Goal: Find contact information: Find contact information

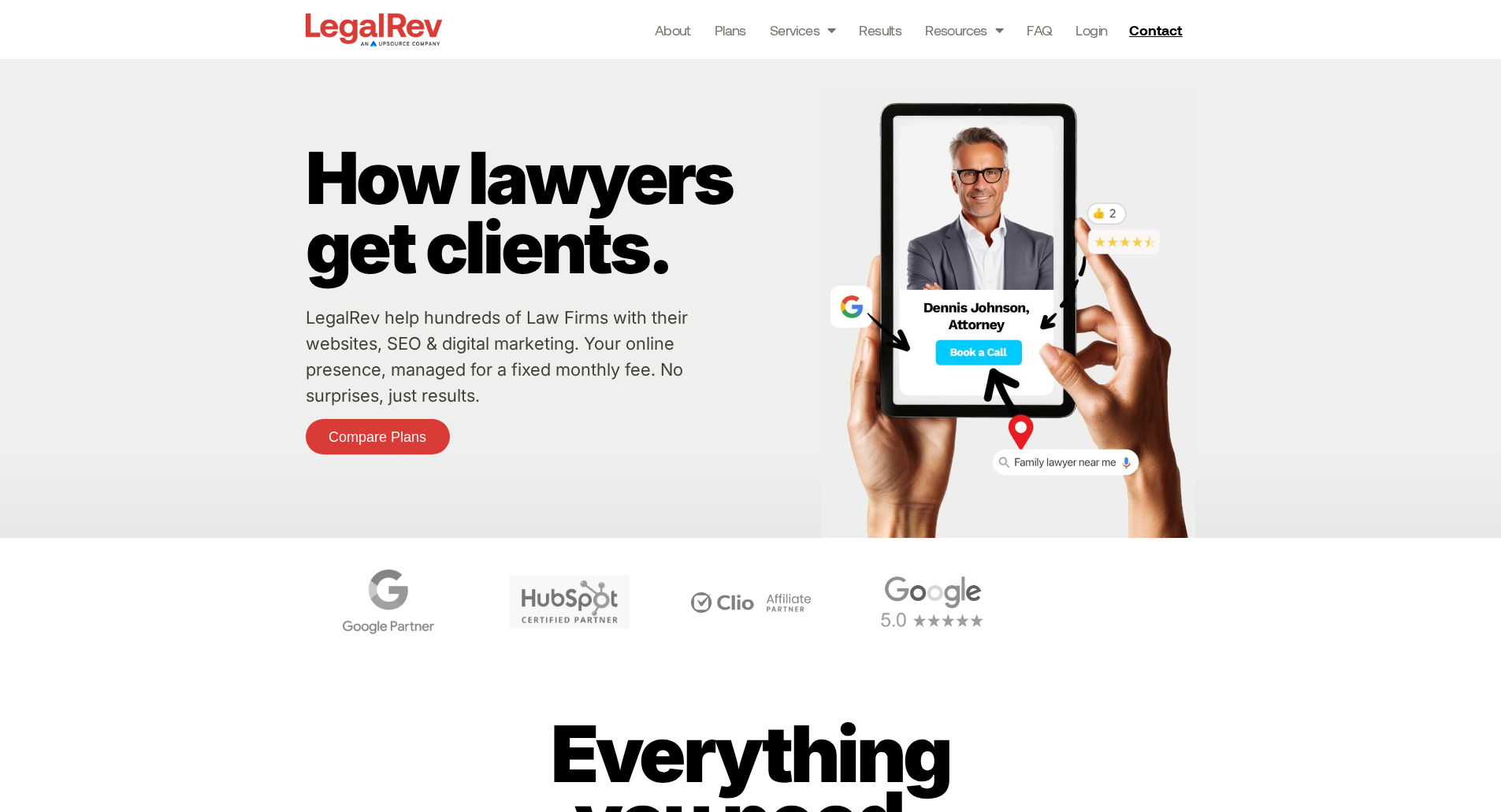
drag, startPoint x: 0, startPoint y: 0, endPoint x: 1505, endPoint y: 150, distance: 1512.5
click at [1169, 36] on span "Contact" at bounding box center [1155, 29] width 53 height 14
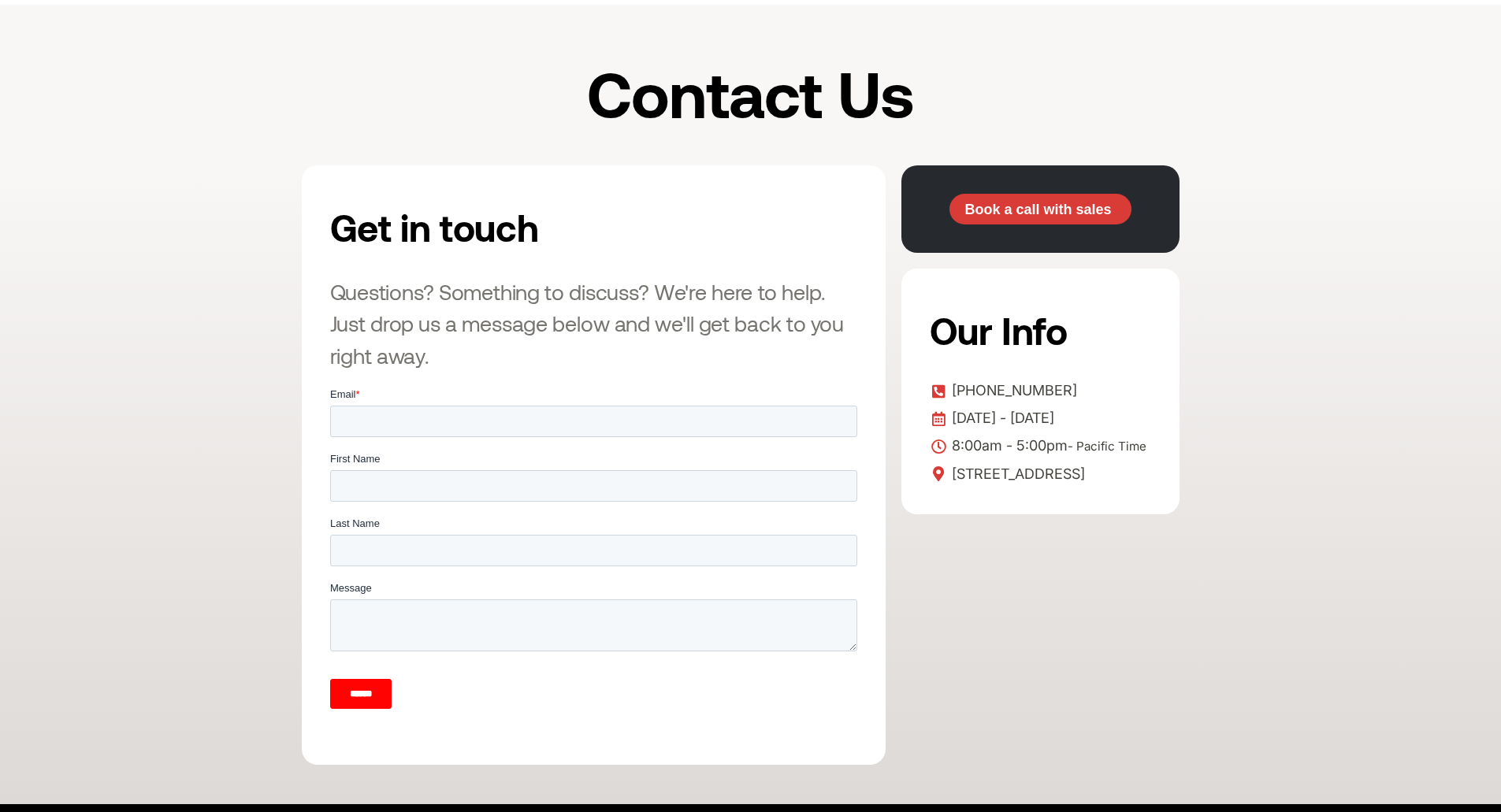
scroll to position [189, 0]
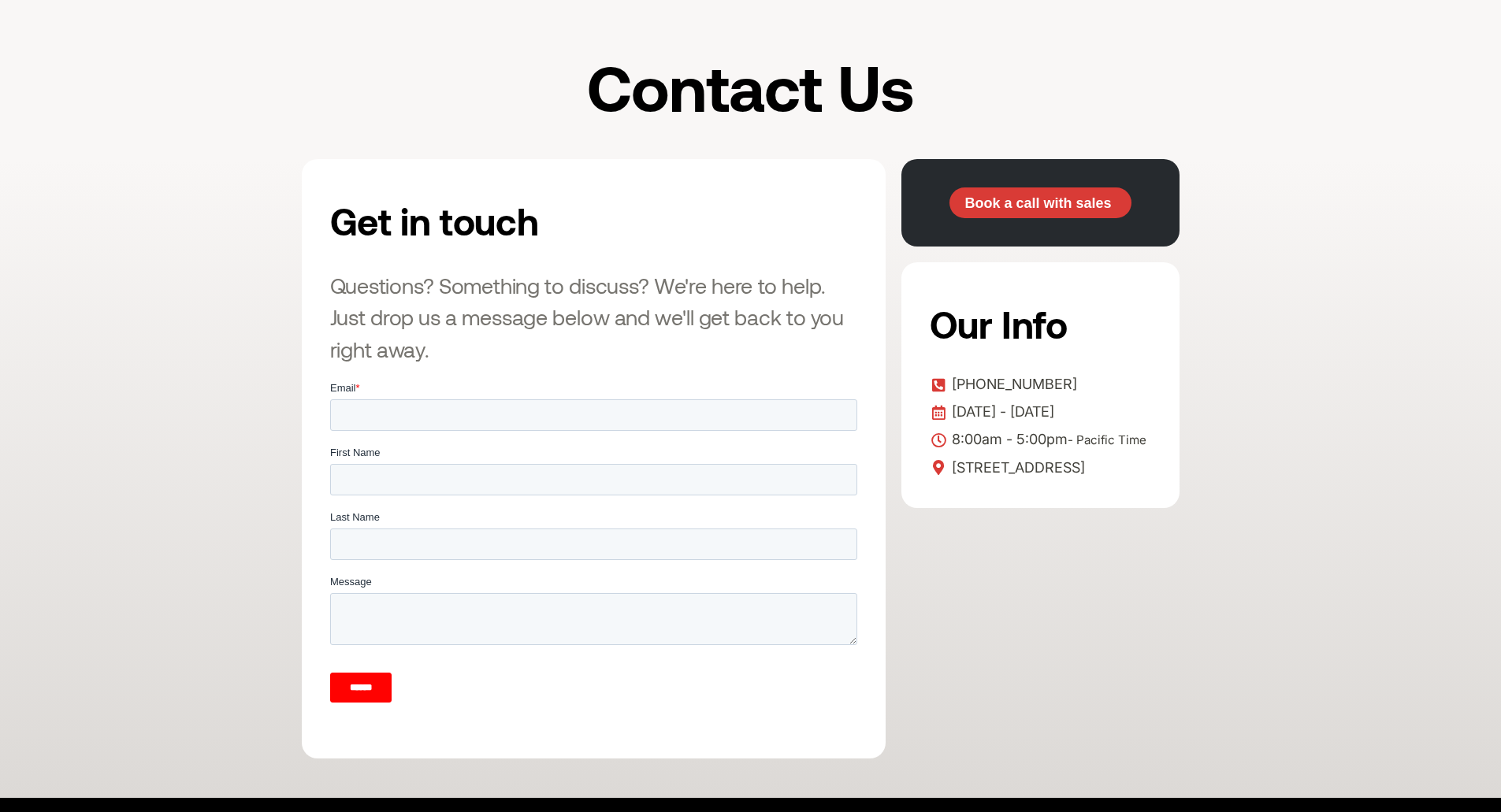
click at [421, 354] on h3 "Questions? Something to discuss? We're here to help. Just drop us a message bel…" at bounding box center [594, 317] width 527 height 96
click at [1023, 197] on span "Book a call with sales" at bounding box center [1037, 203] width 146 height 14
